Goal: Task Accomplishment & Management: Manage account settings

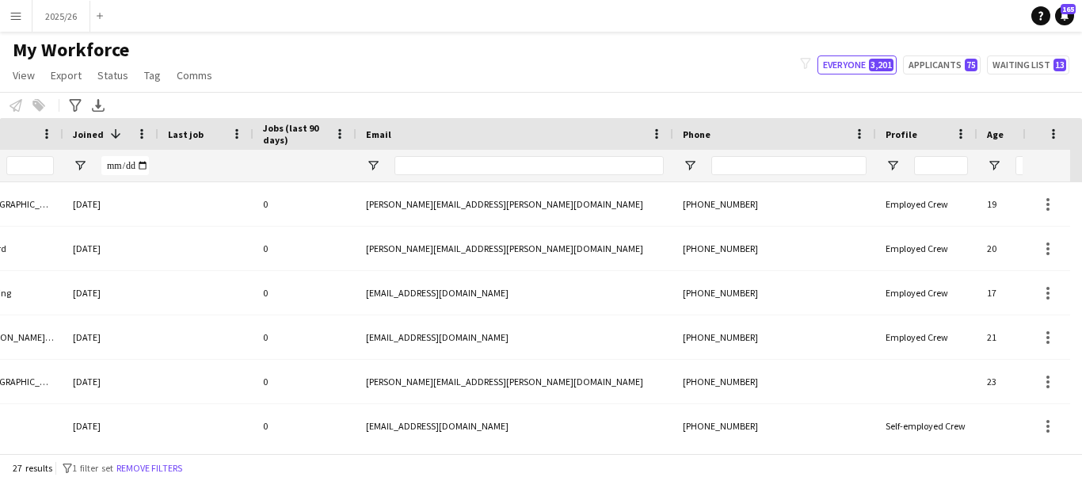
scroll to position [0, 680]
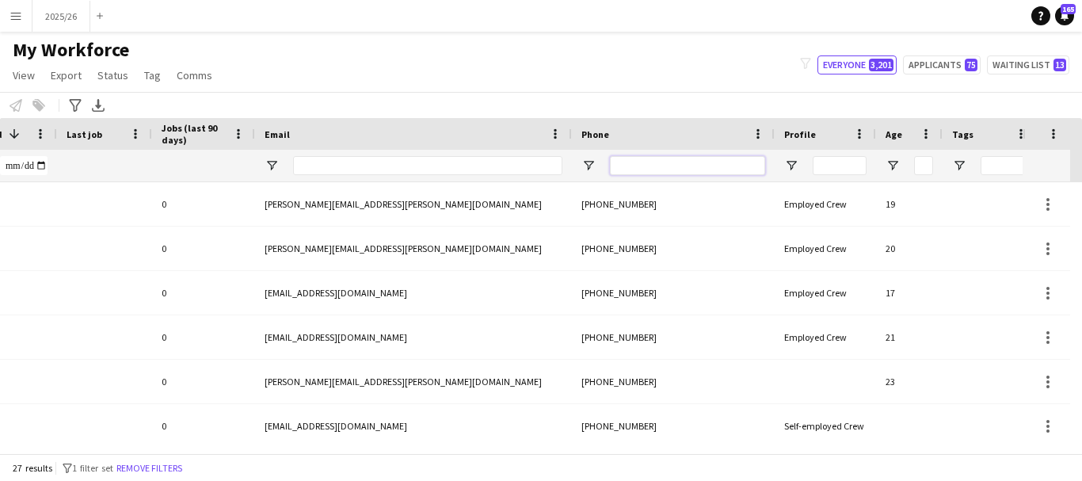
click at [681, 165] on input "Phone Filter Input" at bounding box center [687, 165] width 155 height 19
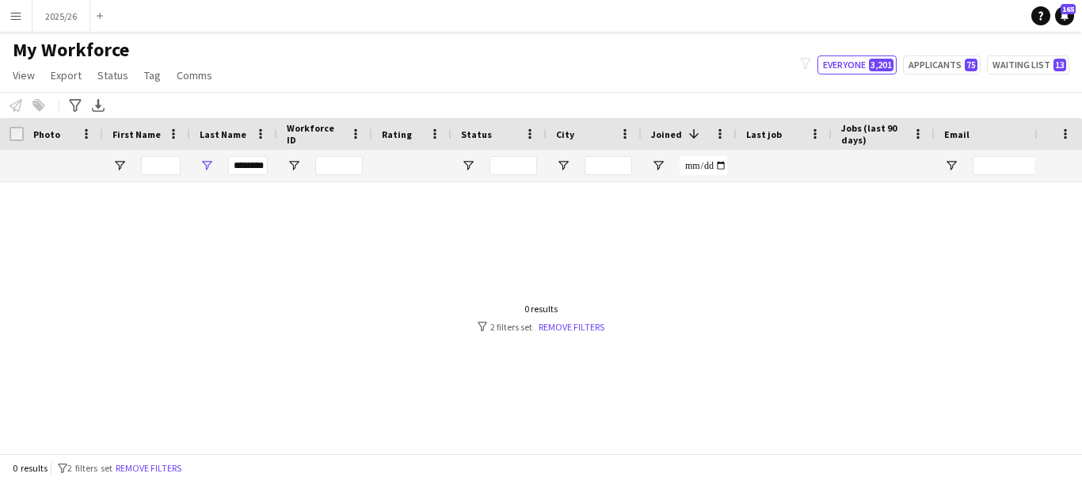
scroll to position [0, 0]
type input "******"
click at [246, 171] on input "********" at bounding box center [248, 165] width 40 height 19
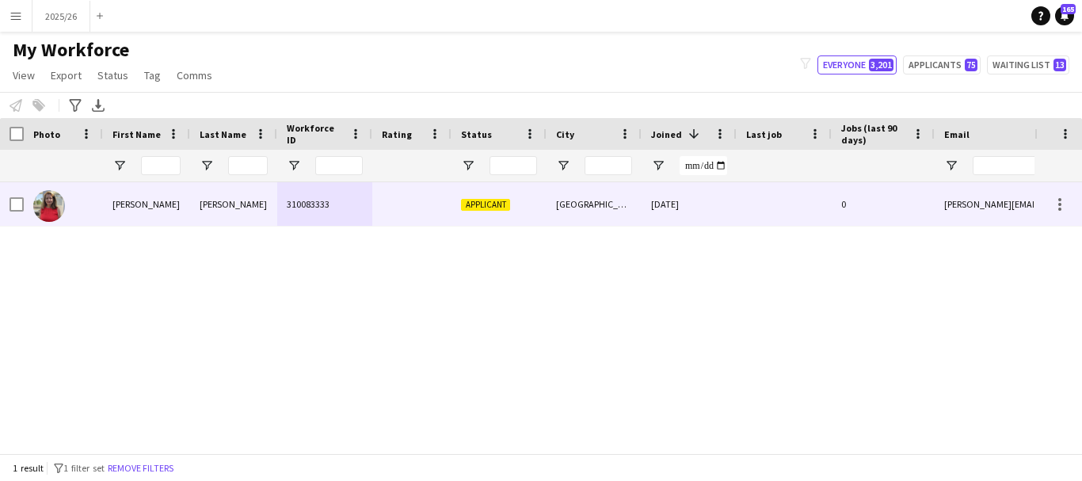
click at [158, 221] on div "Donna" at bounding box center [146, 204] width 87 height 44
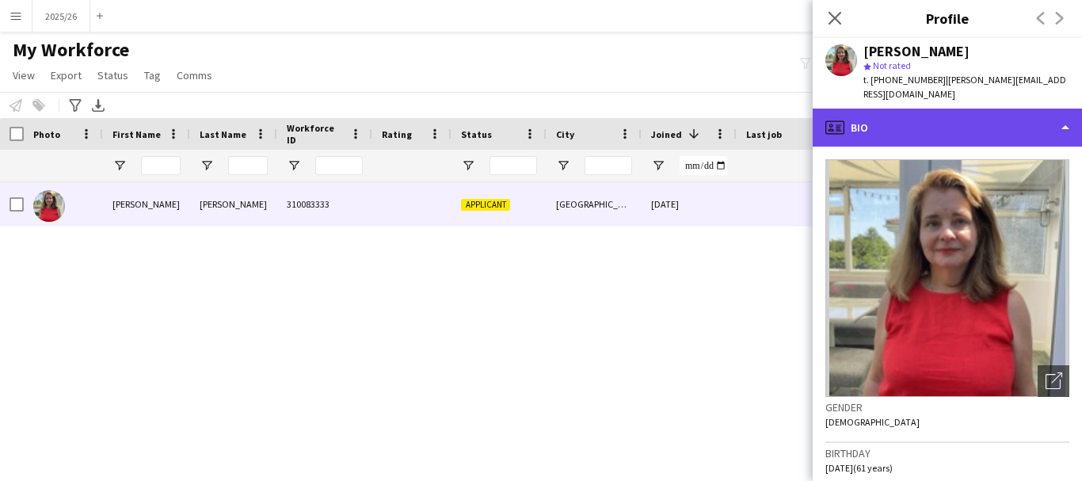
click at [962, 120] on div "profile Bio" at bounding box center [947, 128] width 269 height 38
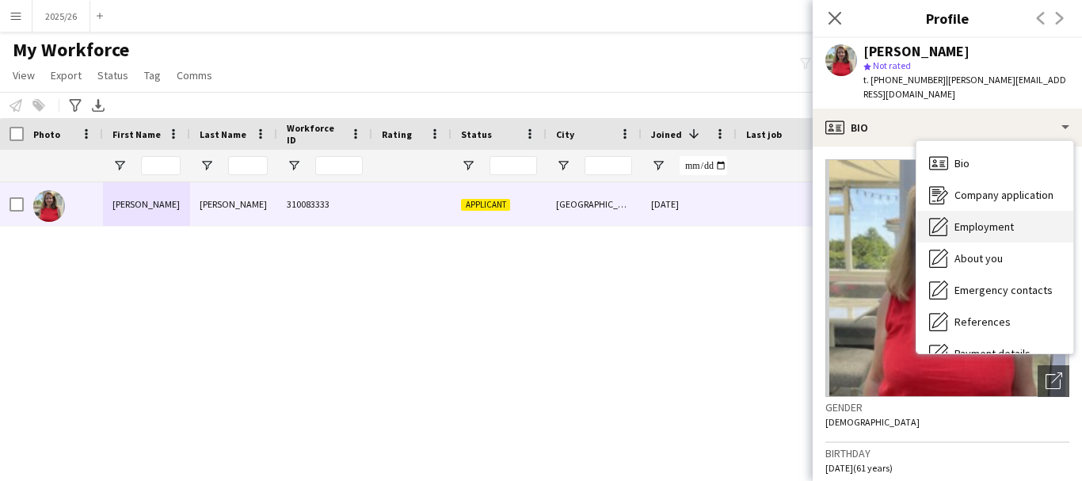
click at [1003, 211] on div "Employment Employment" at bounding box center [995, 227] width 157 height 32
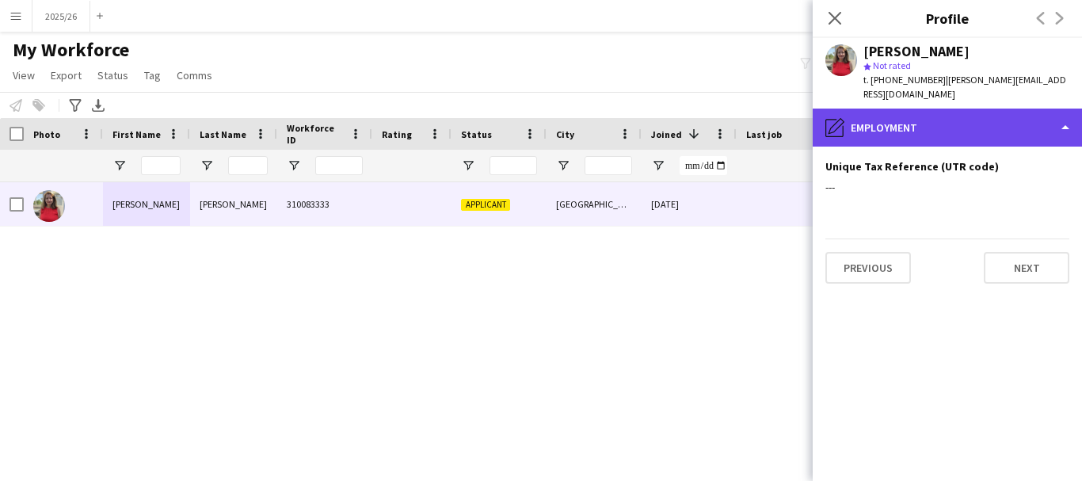
click at [989, 131] on div "pencil4 Employment" at bounding box center [947, 128] width 269 height 38
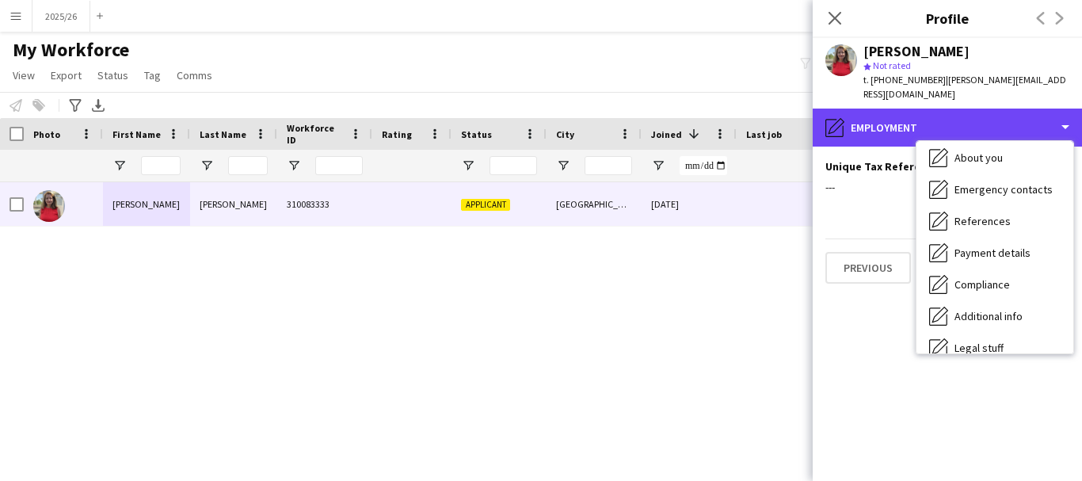
scroll to position [181, 0]
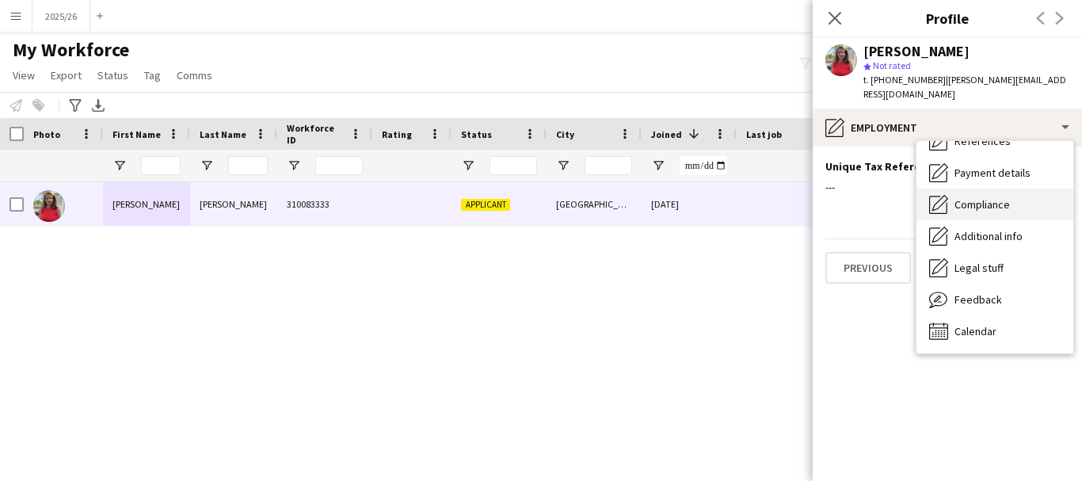
click at [1009, 189] on div "Compliance Compliance" at bounding box center [995, 205] width 157 height 32
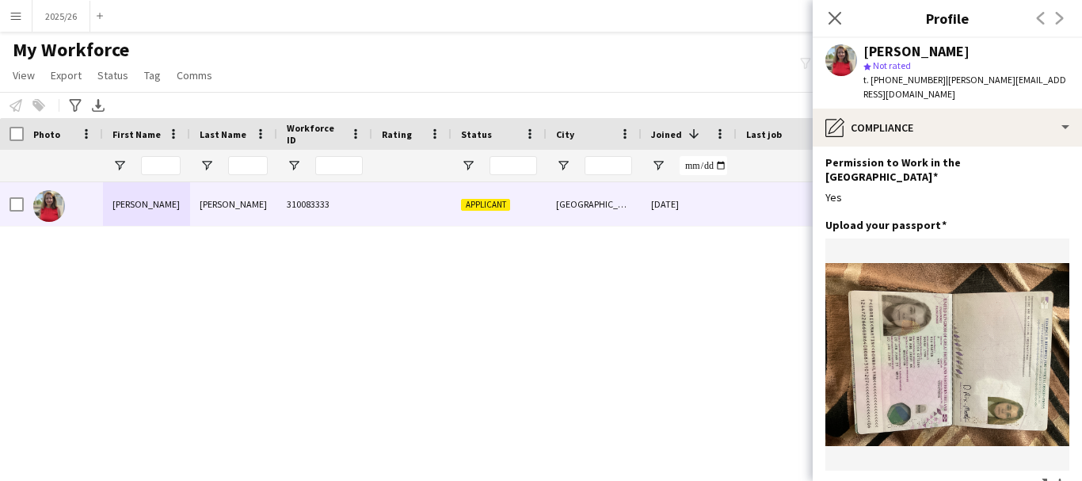
scroll to position [120, 0]
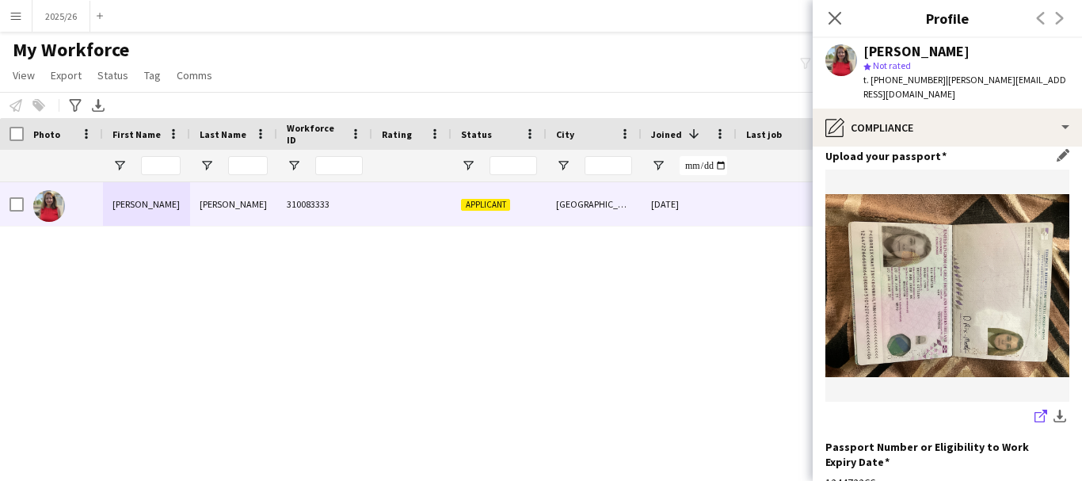
click at [1035, 410] on icon "share-external-link-1" at bounding box center [1041, 416] width 13 height 13
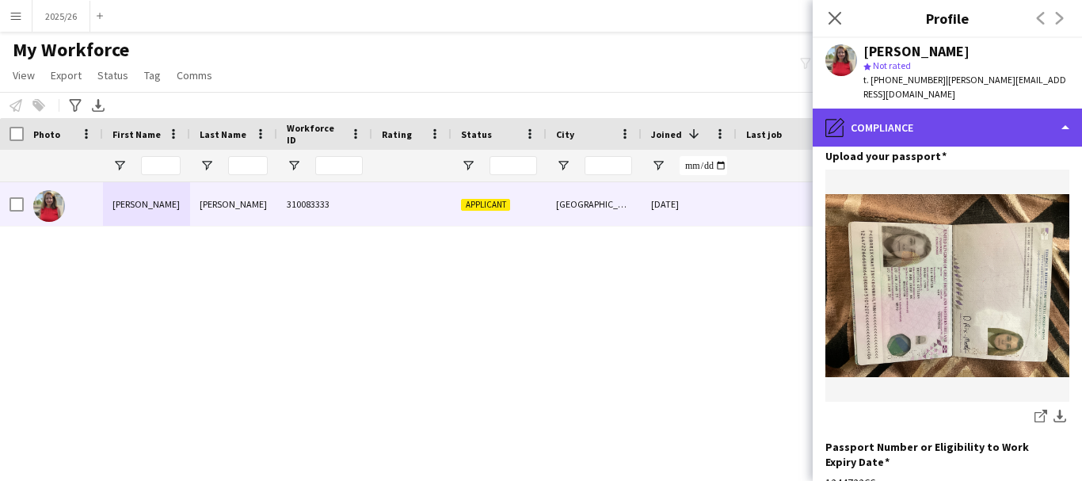
click at [1005, 119] on div "pencil4 Compliance" at bounding box center [947, 128] width 269 height 38
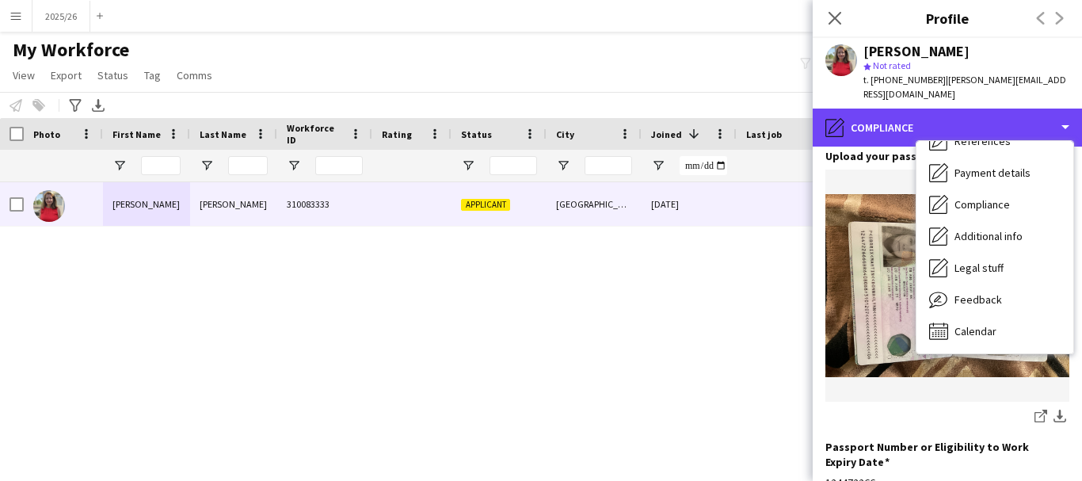
scroll to position [0, 0]
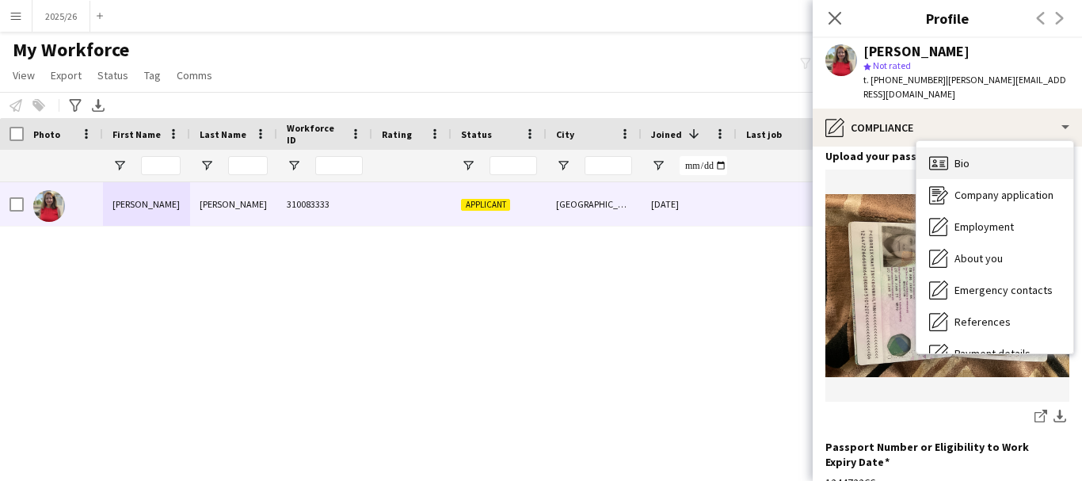
click at [1033, 147] on div "Bio Bio" at bounding box center [995, 163] width 157 height 32
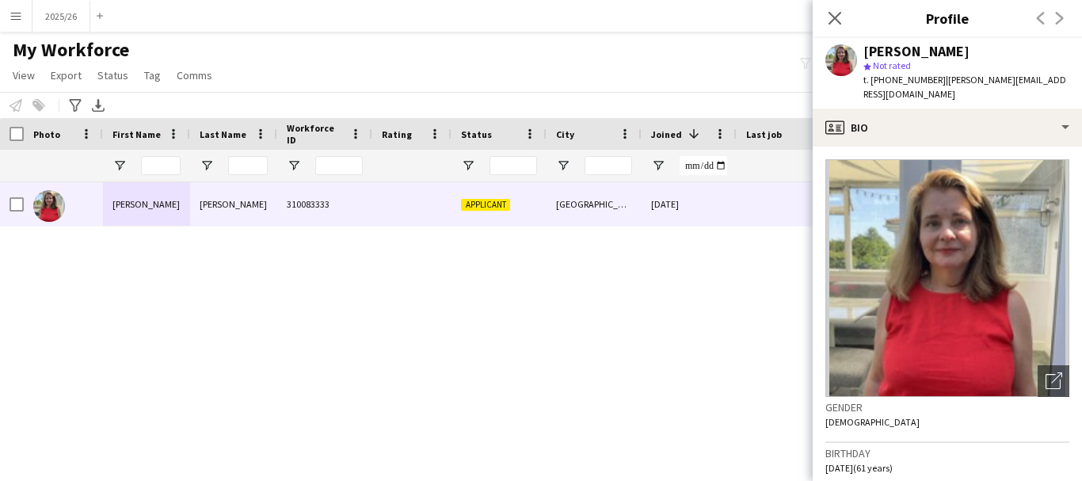
scroll to position [12, 0]
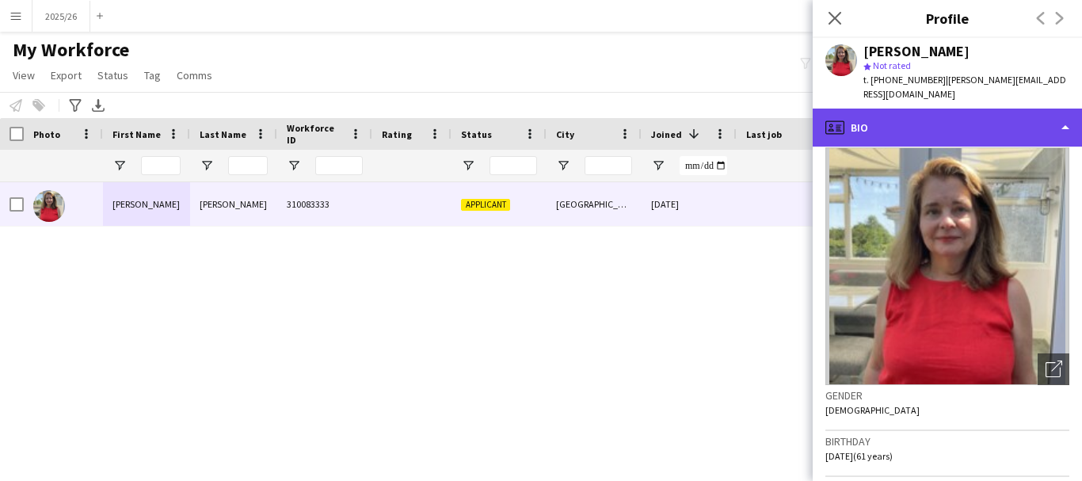
click at [993, 120] on div "profile Bio" at bounding box center [947, 128] width 269 height 38
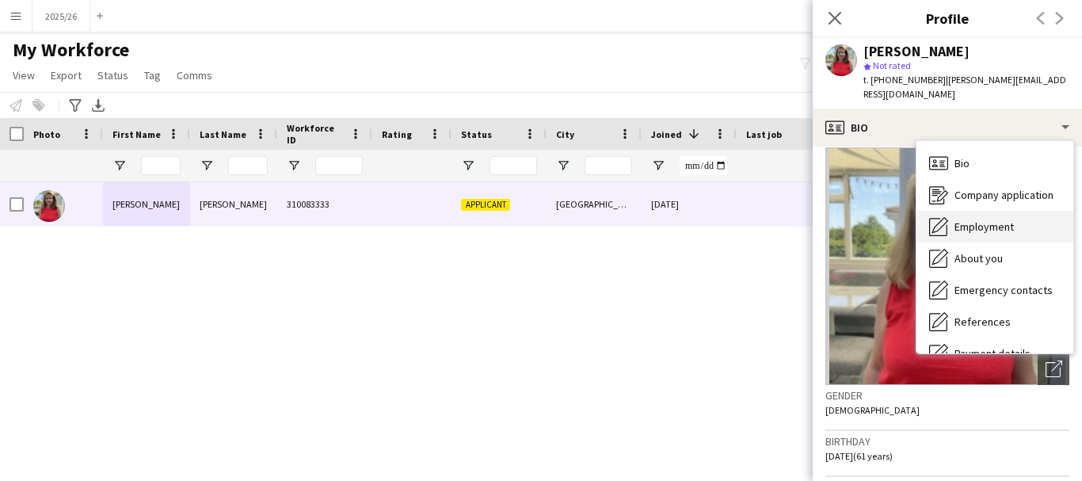
click at [996, 211] on div "Employment Employment" at bounding box center [995, 227] width 157 height 32
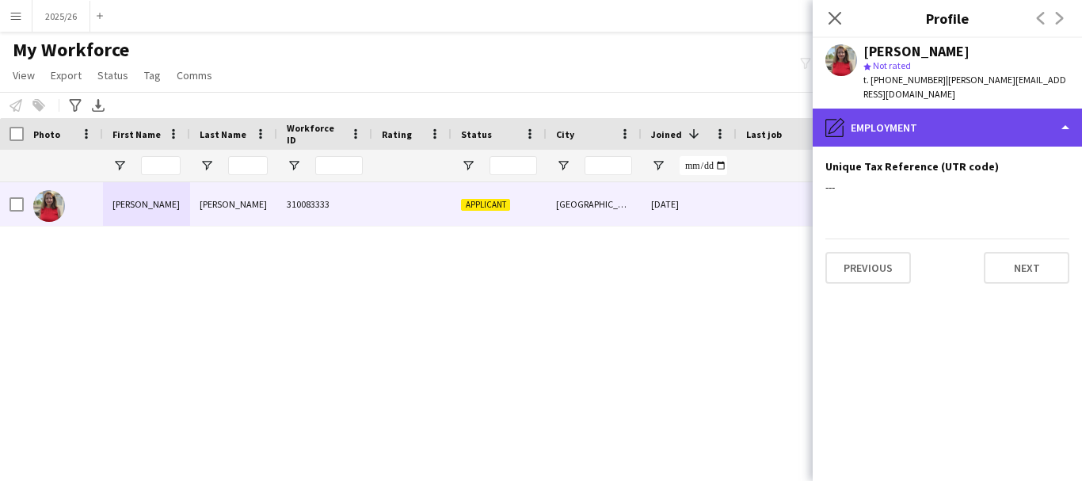
click at [932, 120] on div "pencil4 Employment" at bounding box center [947, 128] width 269 height 38
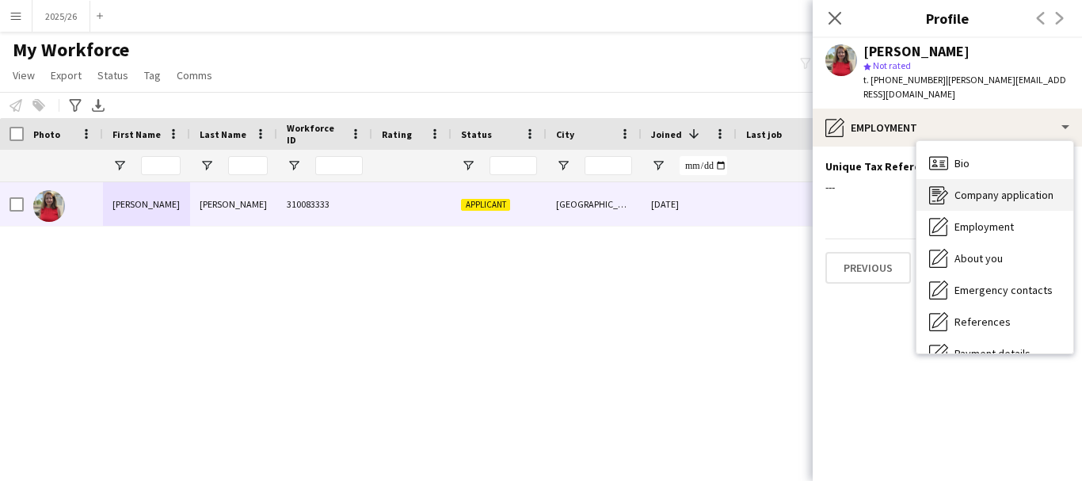
click at [977, 188] on span "Company application" at bounding box center [1004, 195] width 99 height 14
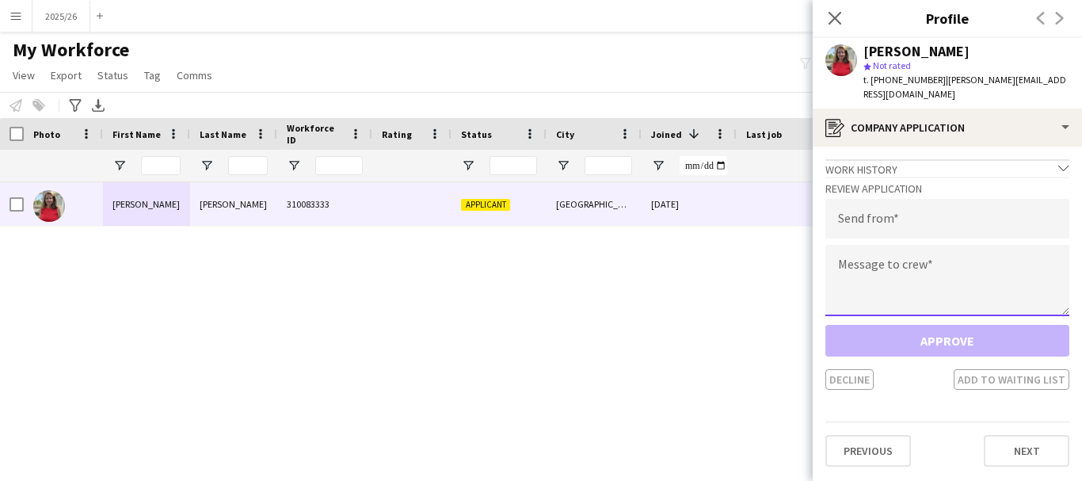
click at [979, 246] on textarea at bounding box center [948, 280] width 244 height 71
paste textarea "**********"
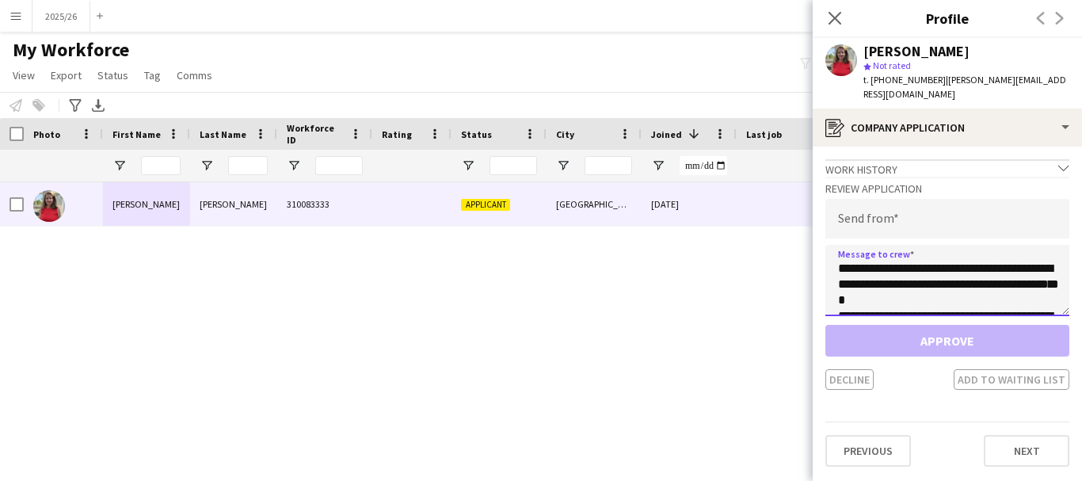
scroll to position [295, 0]
type textarea "**********"
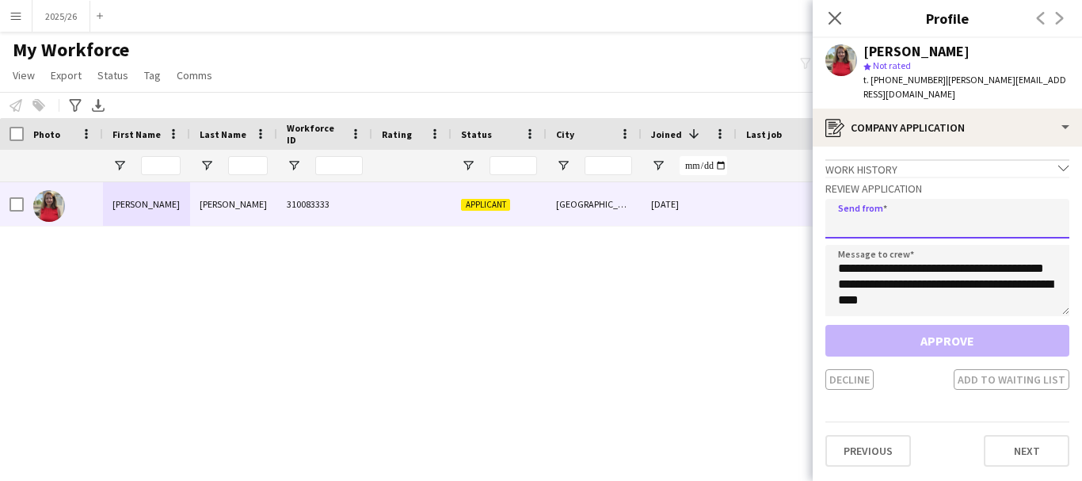
click at [942, 215] on input "email" at bounding box center [948, 219] width 244 height 40
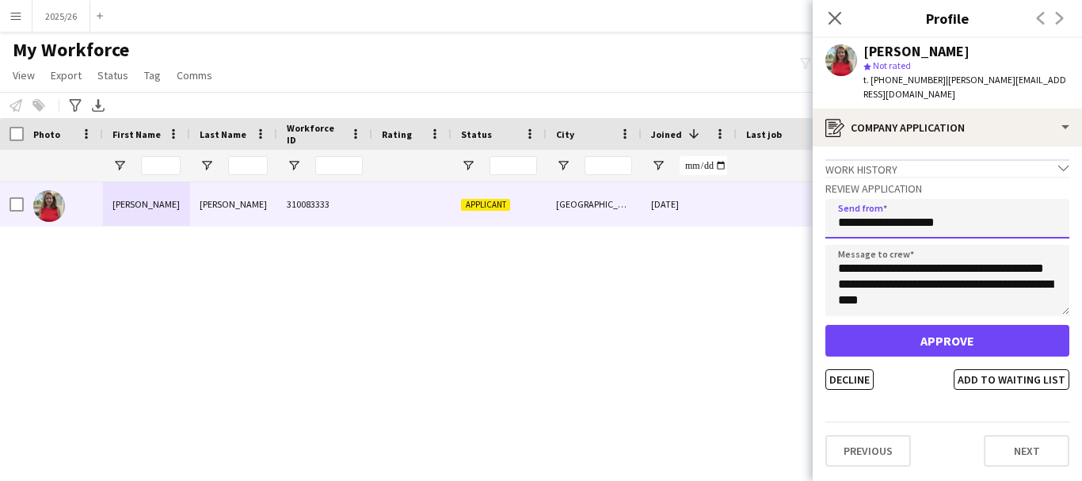
type input "**********"
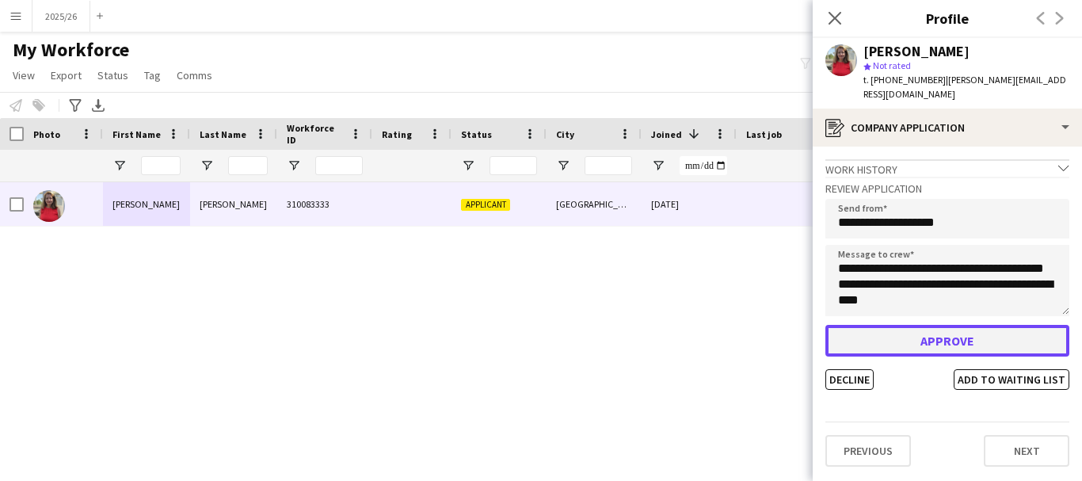
click at [937, 341] on button "Approve" at bounding box center [948, 341] width 244 height 32
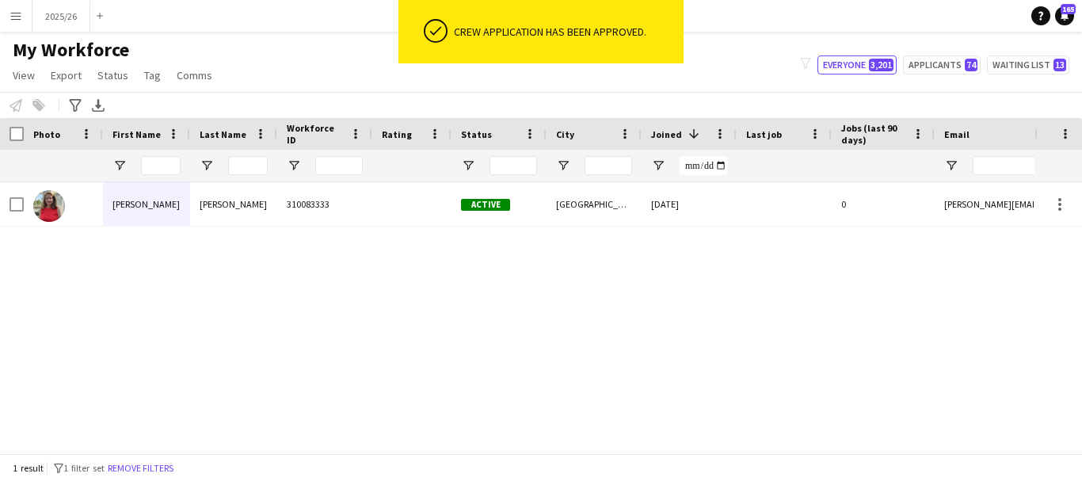
click at [790, 212] on div at bounding box center [784, 204] width 95 height 44
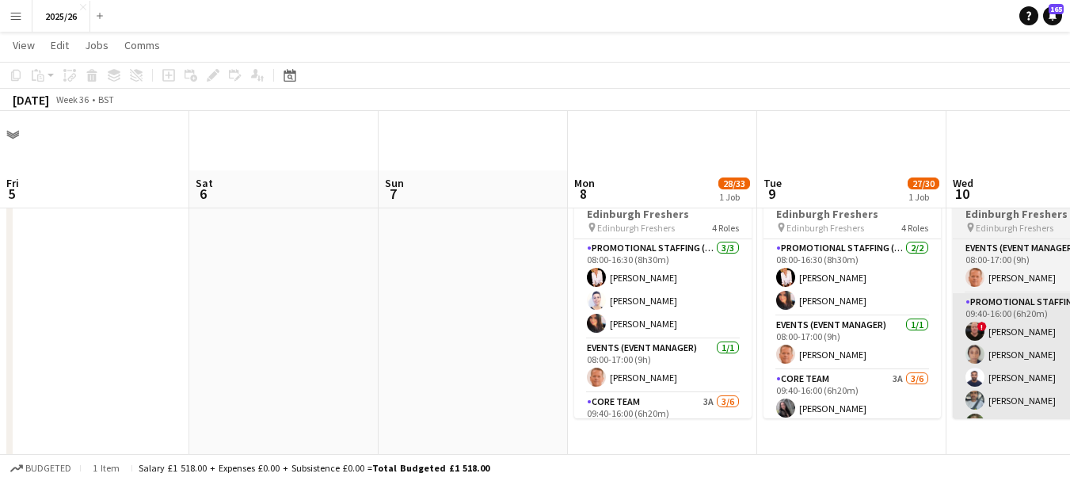
scroll to position [59, 0]
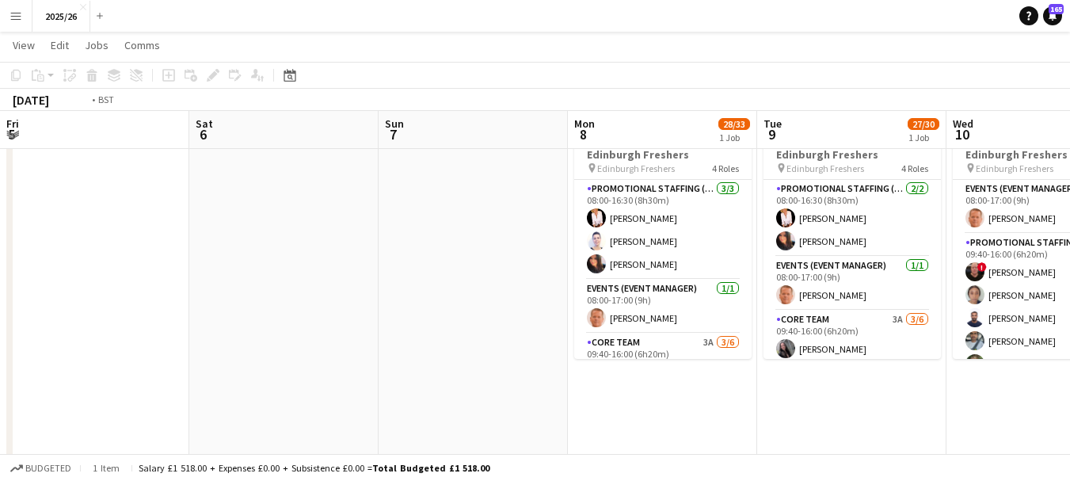
drag, startPoint x: 614, startPoint y: 339, endPoint x: 48, endPoint y: 297, distance: 568.1
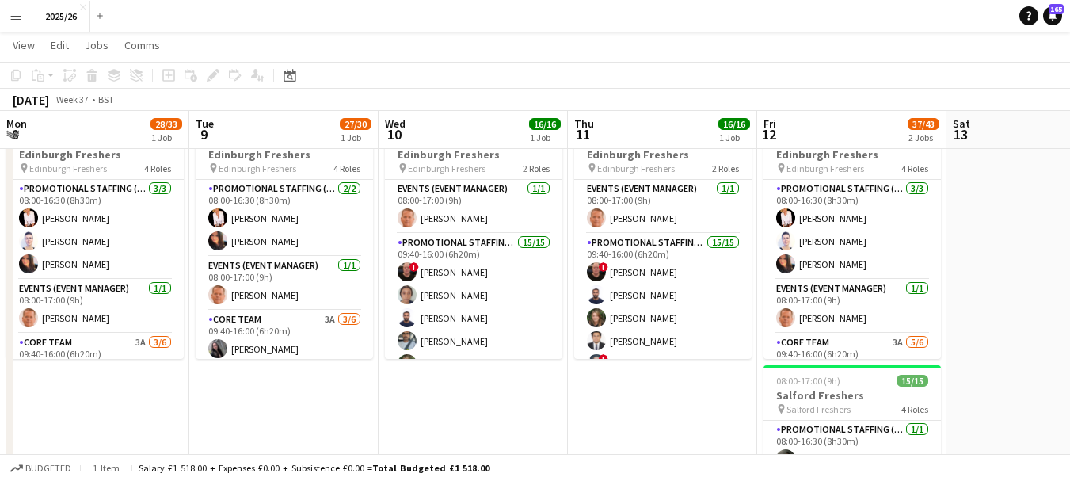
drag, startPoint x: 301, startPoint y: 253, endPoint x: 251, endPoint y: 257, distance: 50.1
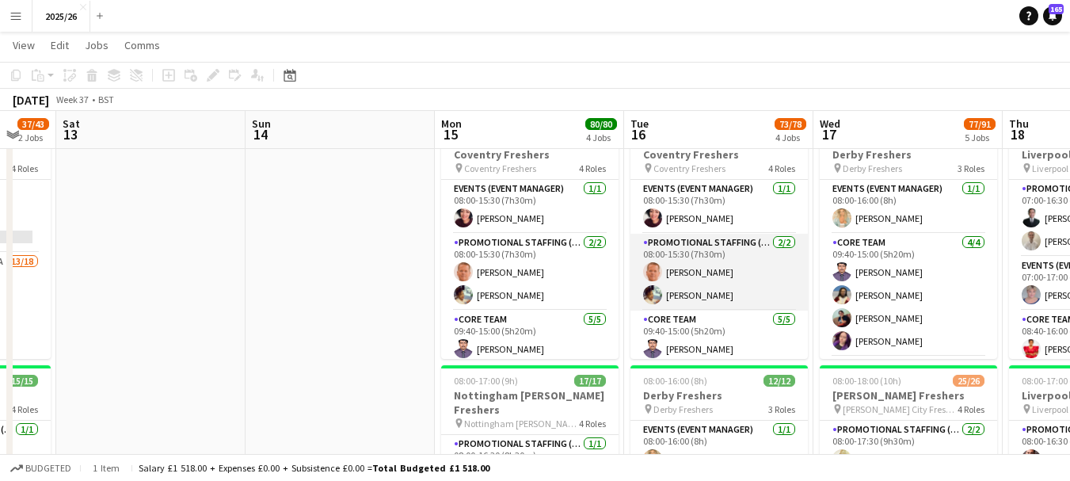
scroll to position [0, 428]
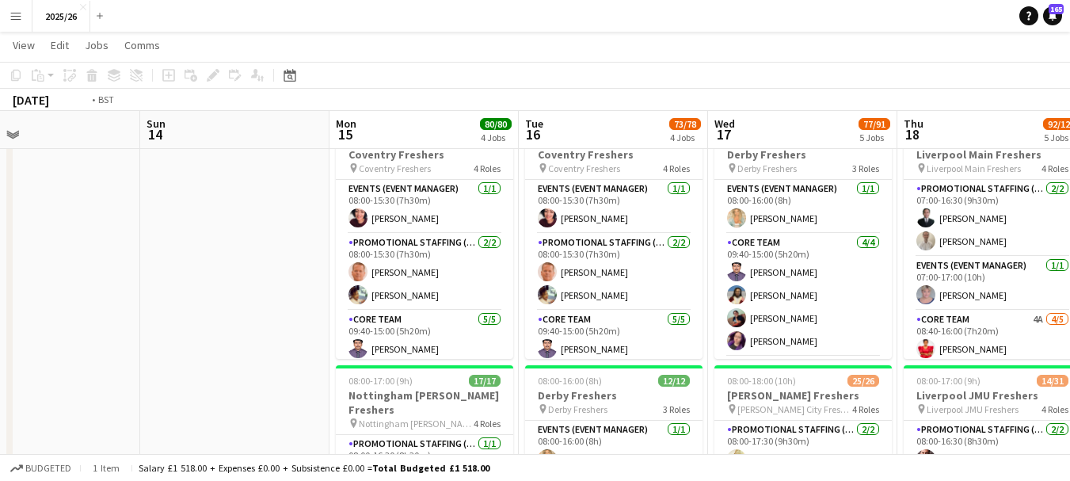
drag, startPoint x: 929, startPoint y: 335, endPoint x: 589, endPoint y: 296, distance: 343.0
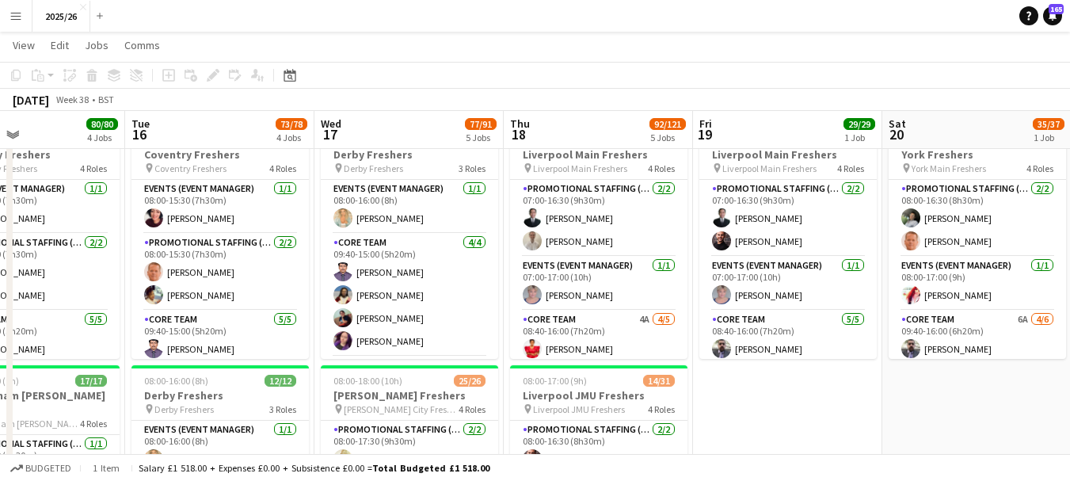
scroll to position [0, 632]
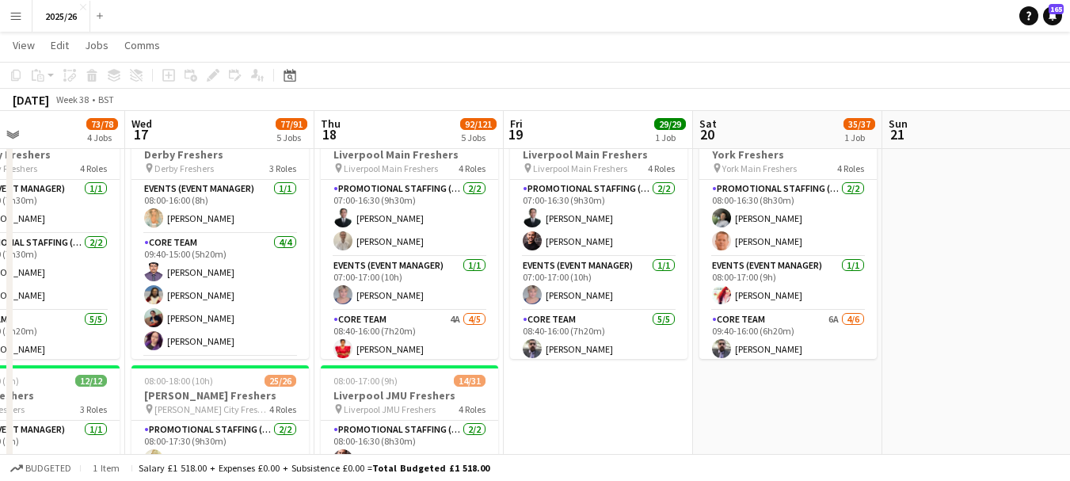
drag, startPoint x: 933, startPoint y: 346, endPoint x: 219, endPoint y: 317, distance: 715.3
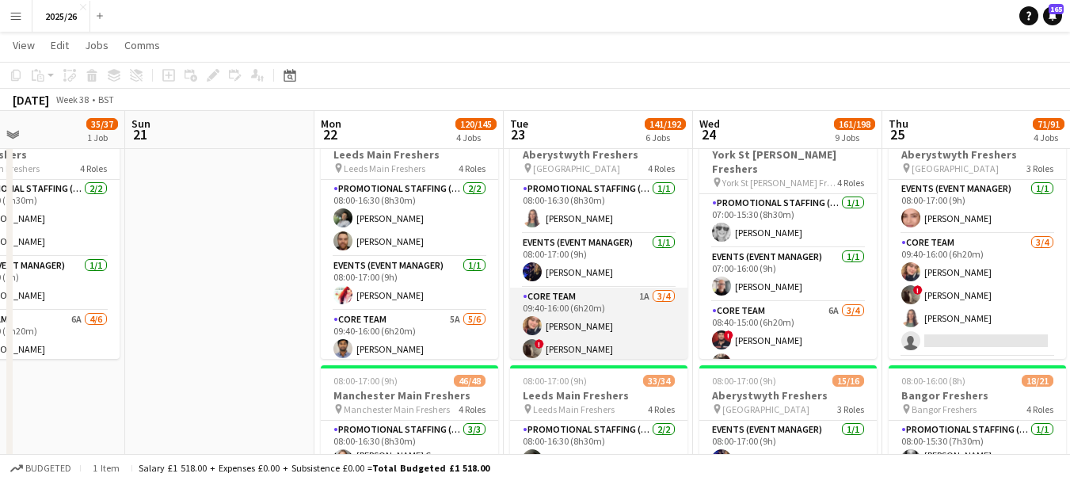
scroll to position [0, 402]
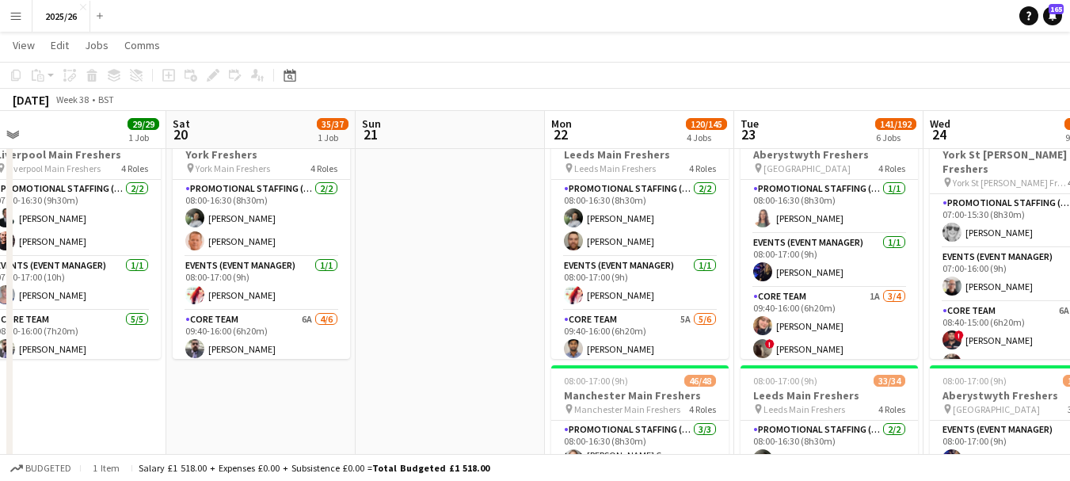
drag, startPoint x: 735, startPoint y: 307, endPoint x: 261, endPoint y: 251, distance: 477.1
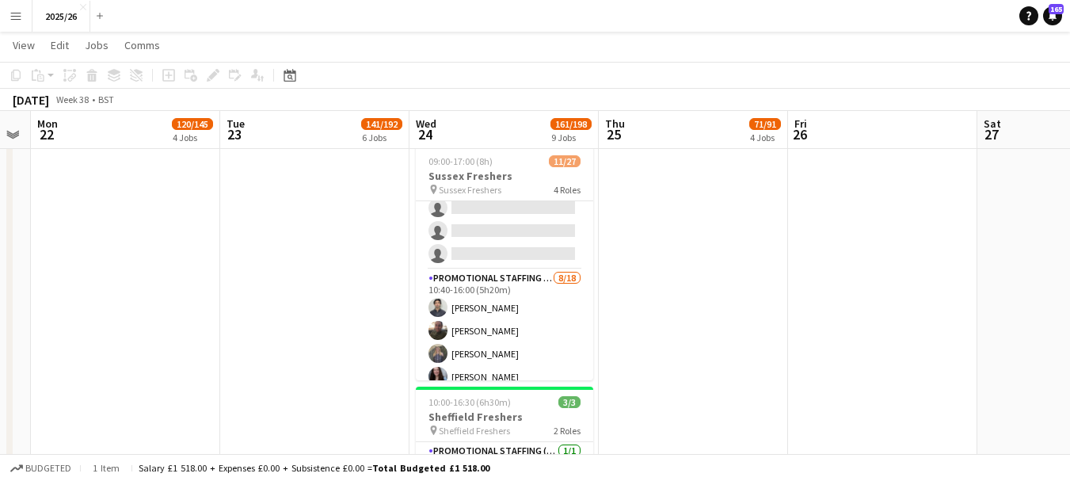
scroll to position [235, 0]
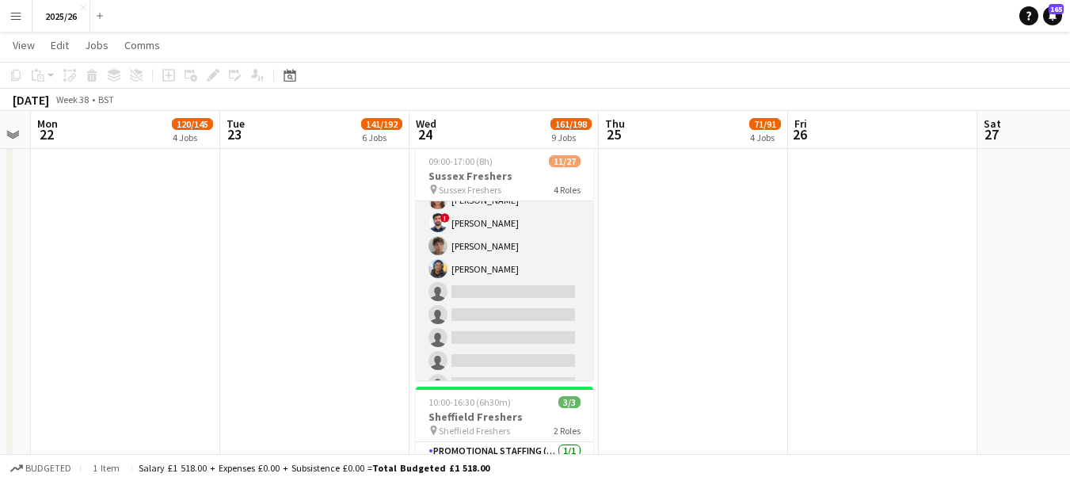
click at [544, 303] on app-card-role "Promotional Staffing (Brand Ambassadors) [DATE] 10:40-16:00 (5h20m) [PERSON_NAM…" at bounding box center [504, 292] width 177 height 444
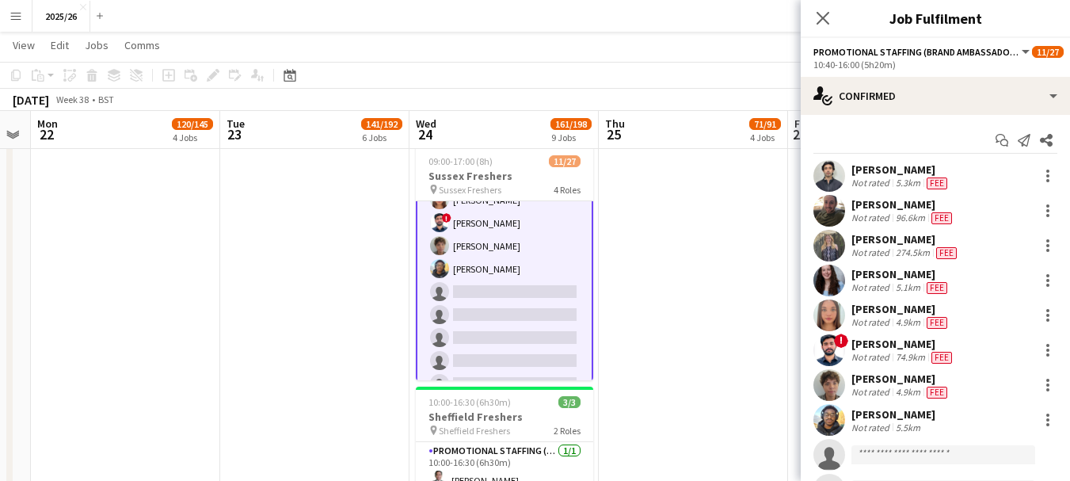
scroll to position [148, 0]
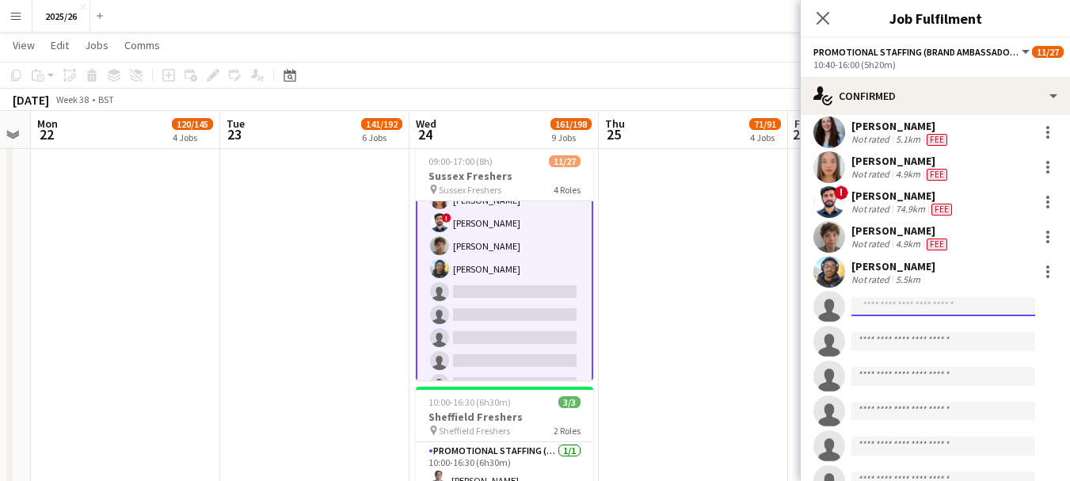
click at [929, 303] on input at bounding box center [944, 306] width 184 height 19
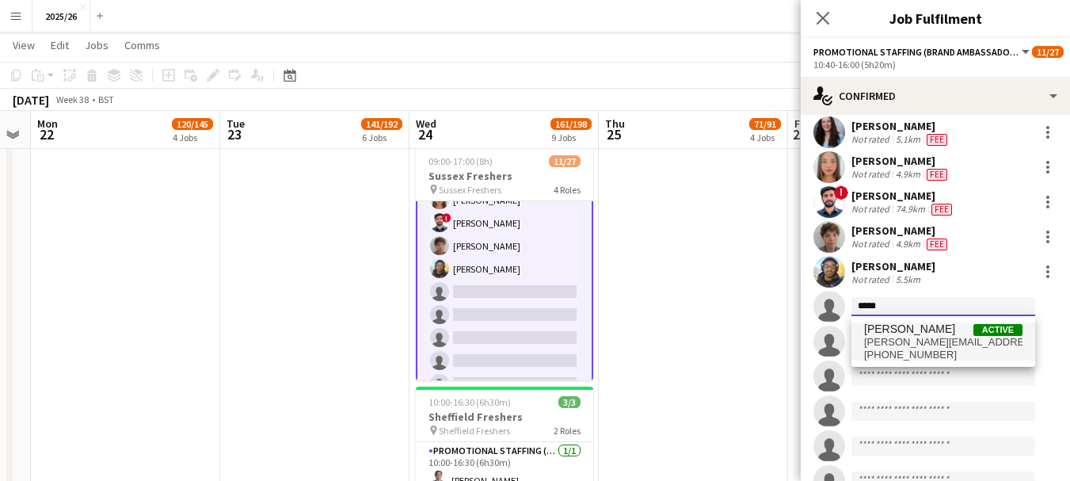
type input "*****"
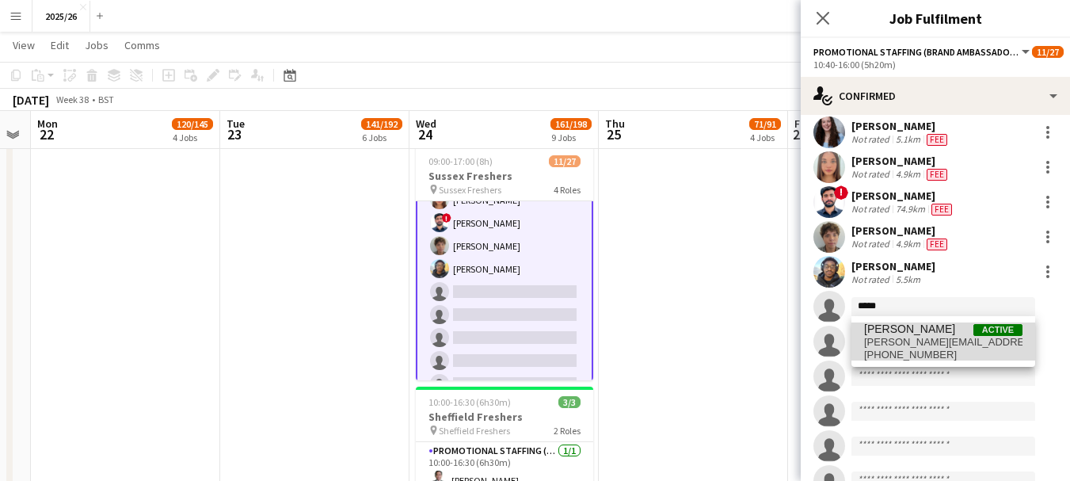
click at [931, 339] on span "[PERSON_NAME][EMAIL_ADDRESS][DOMAIN_NAME]" at bounding box center [943, 342] width 158 height 13
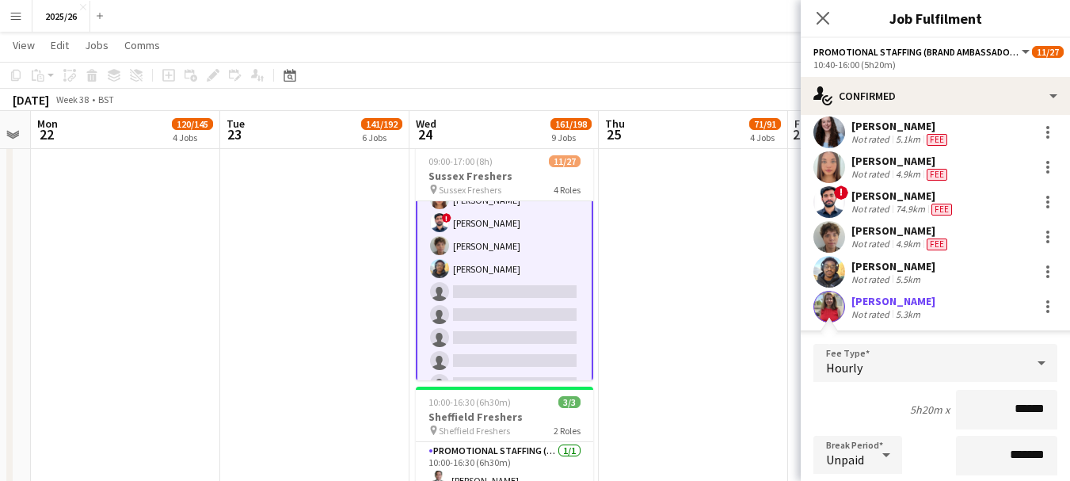
click at [1031, 410] on input "******" at bounding box center [1006, 410] width 101 height 40
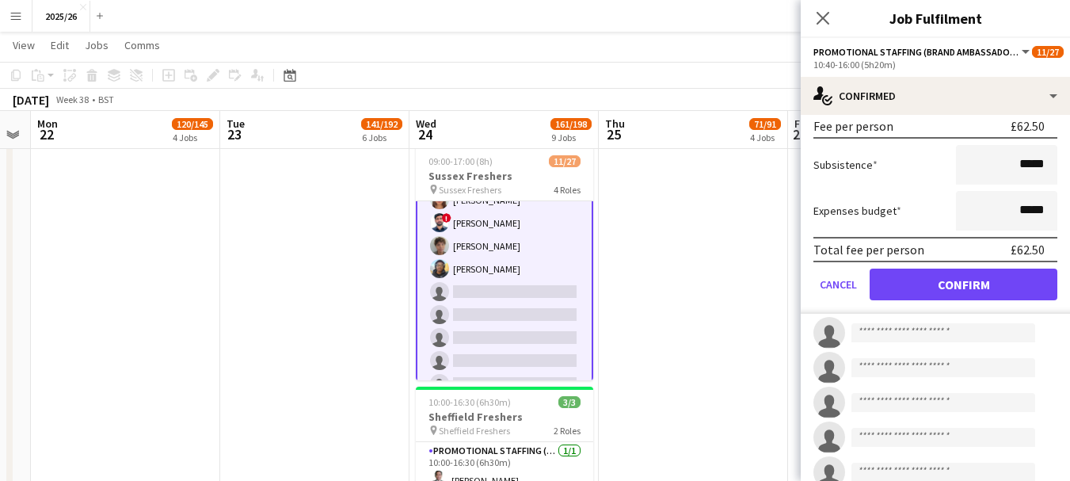
type input "******"
click at [971, 299] on button "Confirm" at bounding box center [964, 285] width 188 height 32
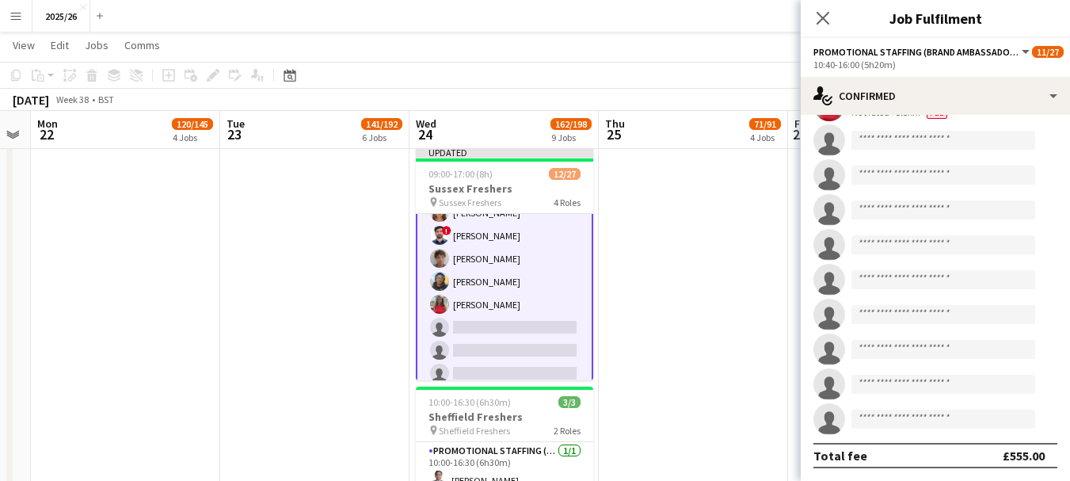
scroll to position [349, 0]
click at [823, 9] on app-icon "Close pop-in" at bounding box center [823, 18] width 23 height 23
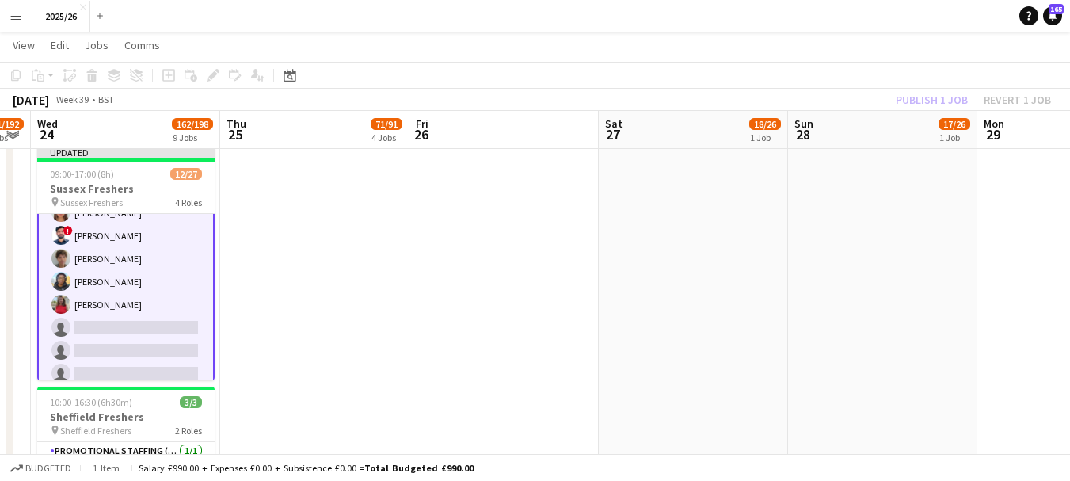
drag, startPoint x: 932, startPoint y: 268, endPoint x: 254, endPoint y: 342, distance: 682.3
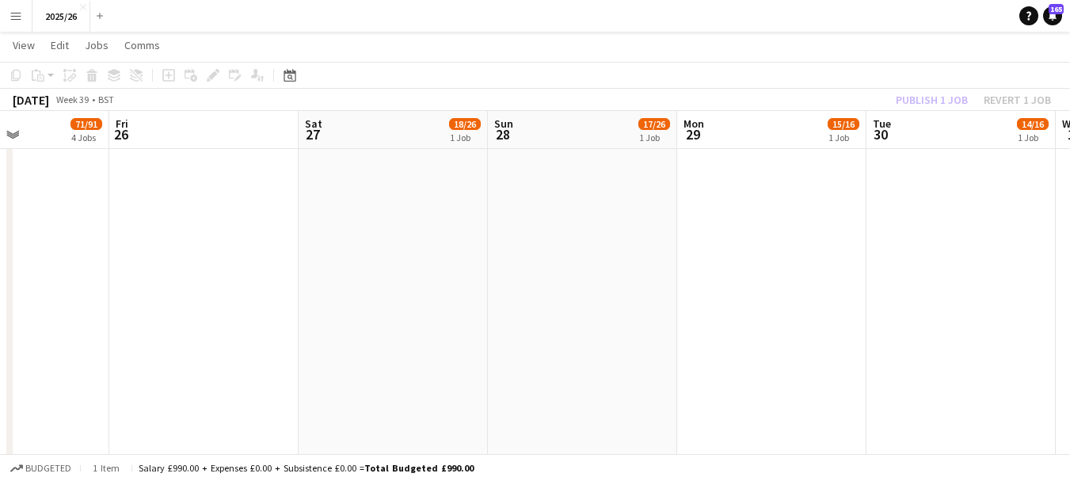
drag, startPoint x: 803, startPoint y: 328, endPoint x: 584, endPoint y: 345, distance: 220.2
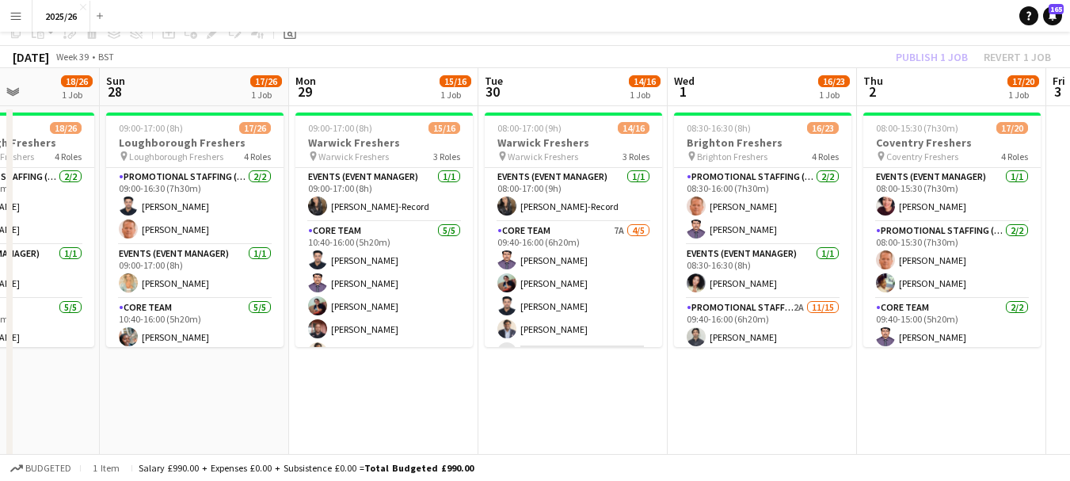
scroll to position [0, 0]
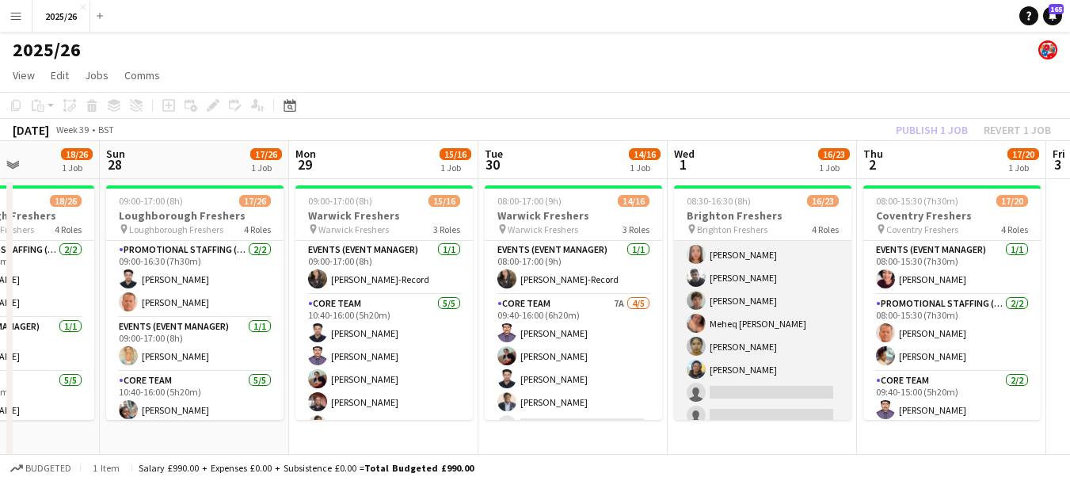
click at [778, 385] on app-card-role "Promotional Staffing (Brand Ambassadors) 2A [DATE] 09:40-16:00 (6h20m) [PERSON_…" at bounding box center [762, 289] width 177 height 376
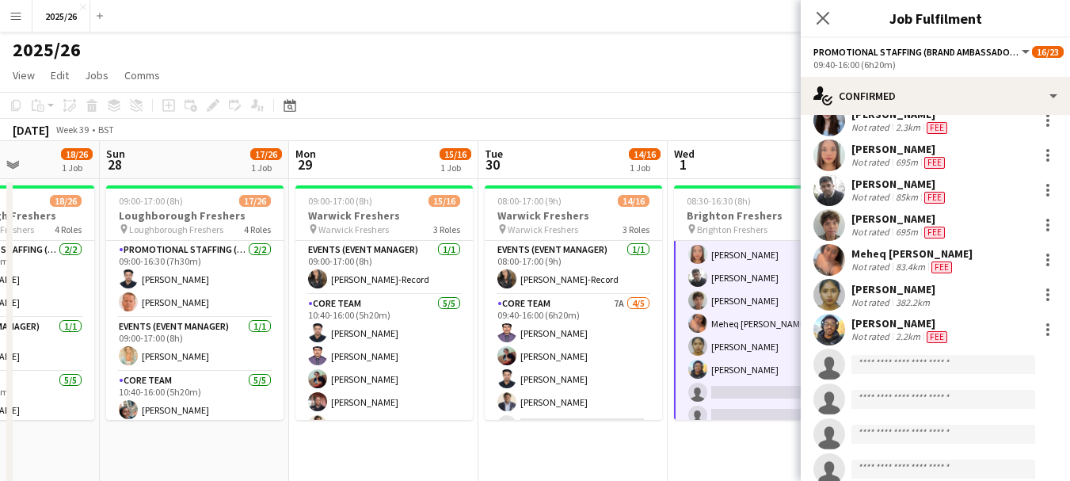
scroll to position [245, 0]
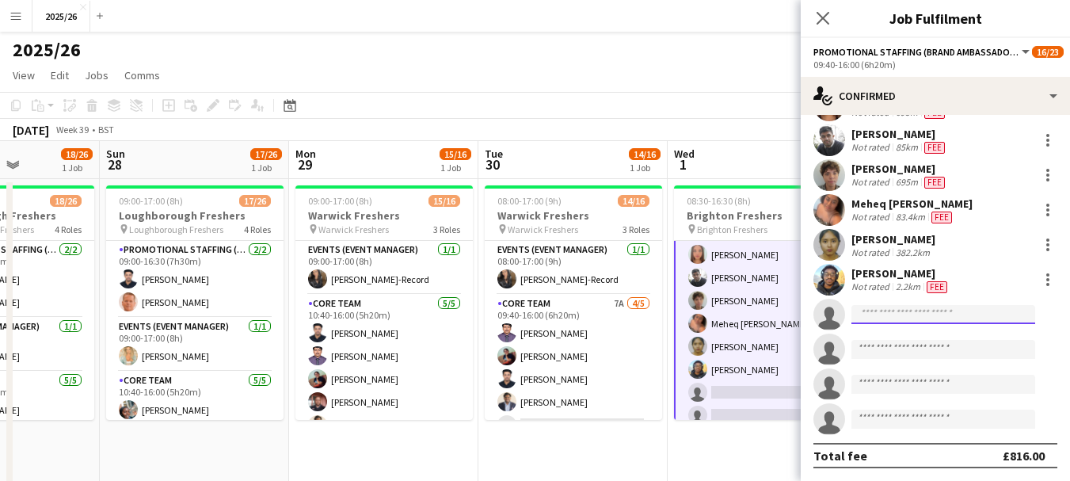
click at [955, 319] on input at bounding box center [944, 314] width 184 height 19
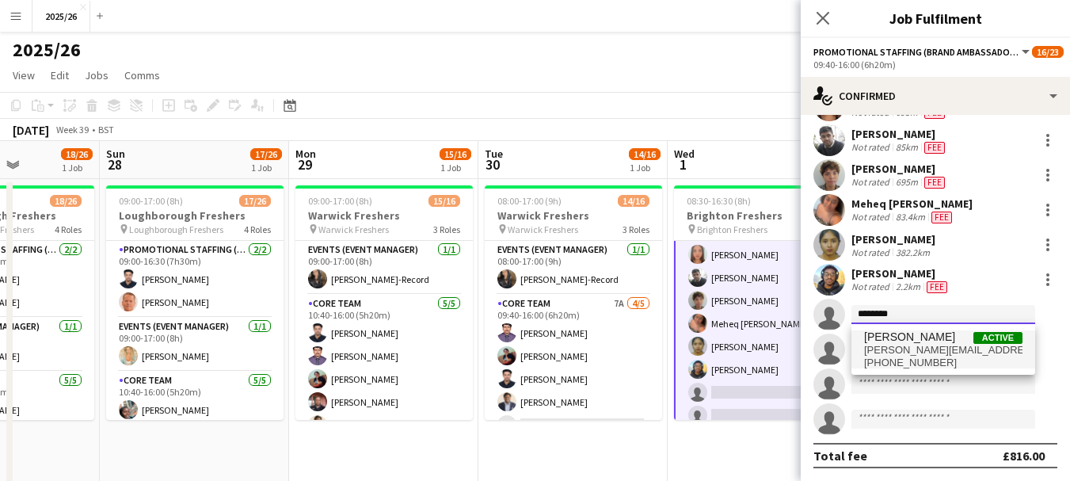
type input "********"
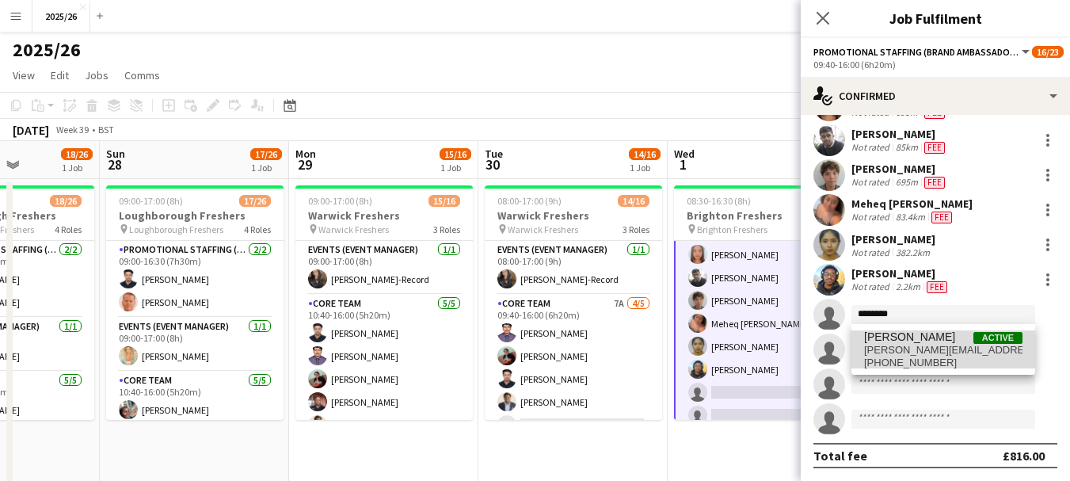
click at [933, 341] on span "[PERSON_NAME]" at bounding box center [909, 336] width 91 height 13
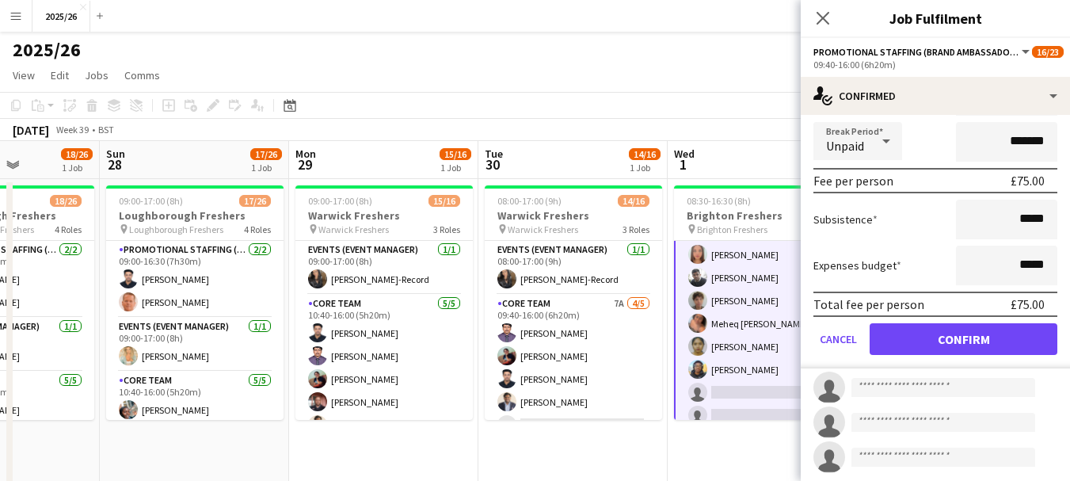
type input "******"
click at [961, 342] on button "Confirm" at bounding box center [964, 339] width 188 height 32
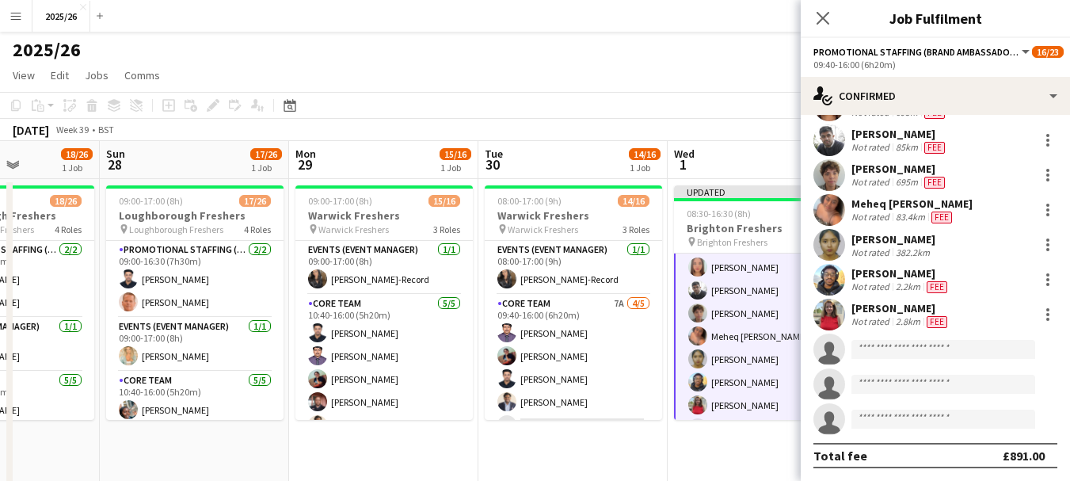
click at [813, 17] on div "Close pop-in" at bounding box center [823, 18] width 44 height 36
click at [822, 9] on app-icon "Close pop-in" at bounding box center [823, 18] width 23 height 23
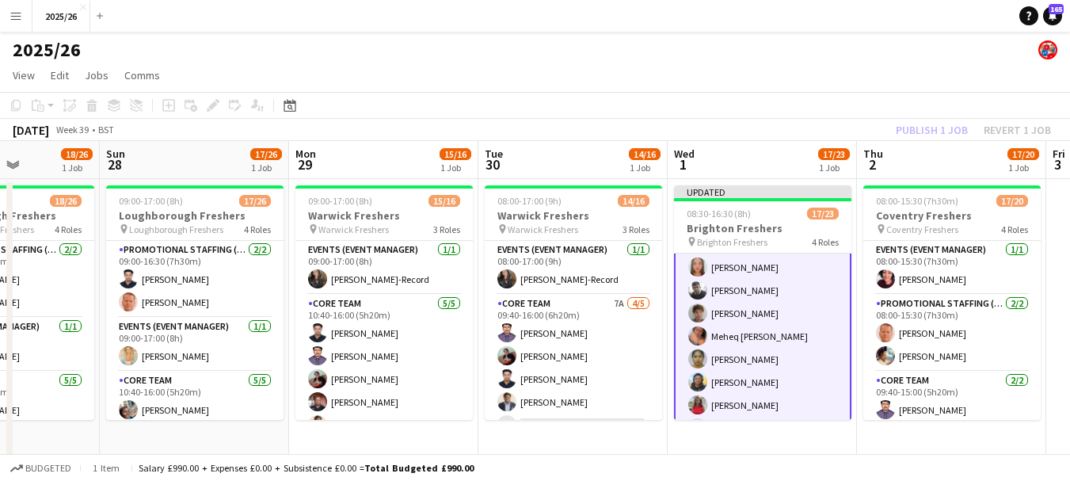
click at [922, 132] on div "Publish 1 job Revert 1 job" at bounding box center [973, 130] width 193 height 21
click at [922, 132] on button "Publish 1 job" at bounding box center [932, 130] width 85 height 21
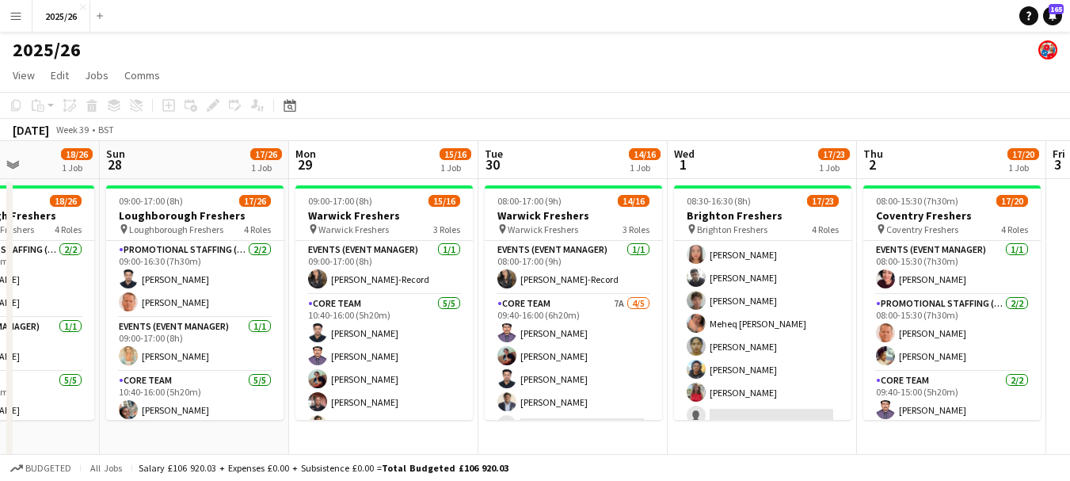
drag, startPoint x: 373, startPoint y: 312, endPoint x: 757, endPoint y: 378, distance: 389.9
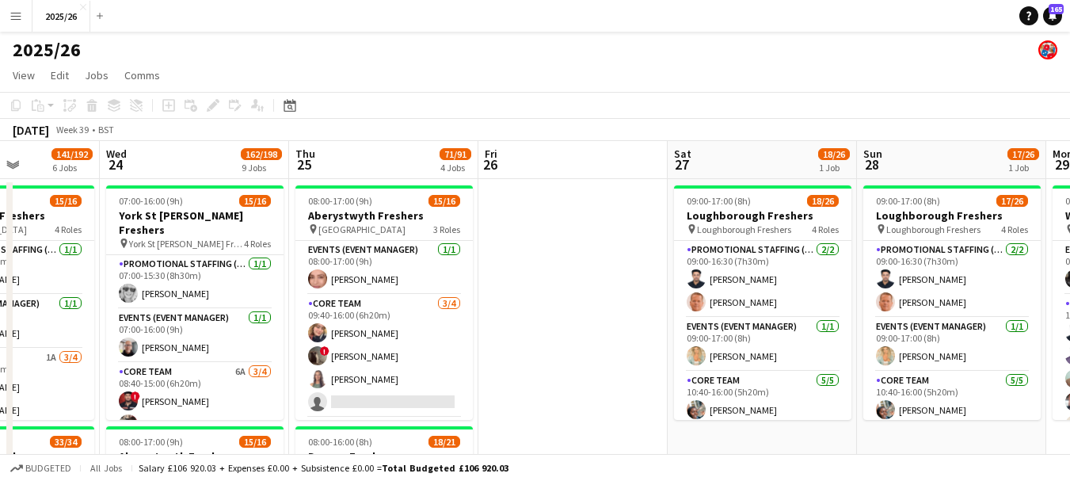
drag, startPoint x: 610, startPoint y: 367, endPoint x: 705, endPoint y: 365, distance: 95.1
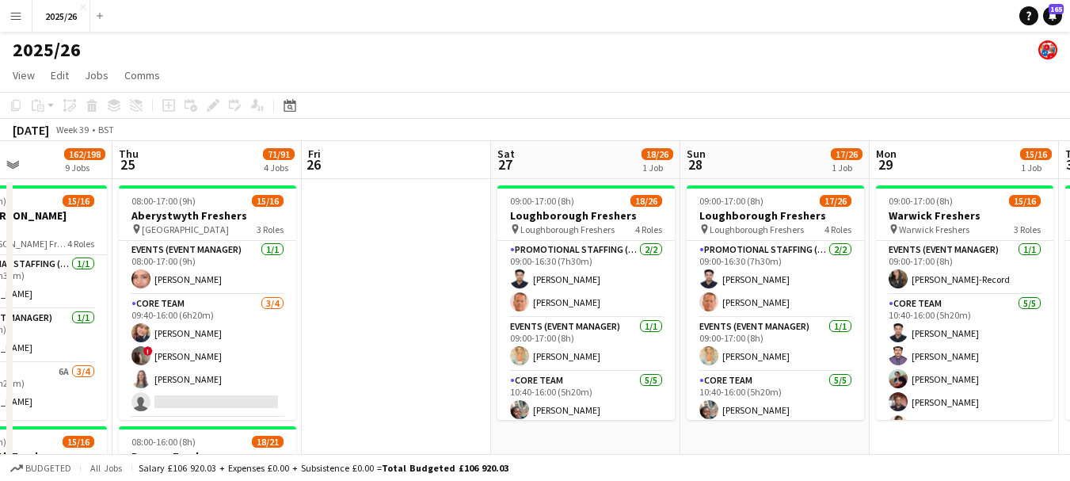
drag, startPoint x: 623, startPoint y: 325, endPoint x: 438, endPoint y: 308, distance: 185.4
